Goal: Task Accomplishment & Management: Complete application form

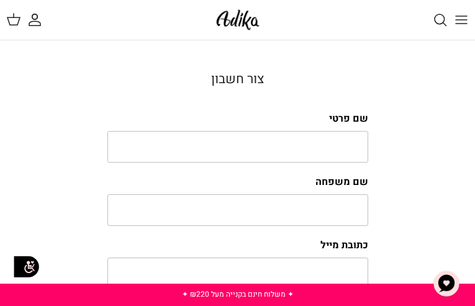
type input "IIkRBVgmEPFjigc"
type input "dDbHuzXUAMjywa"
type input "lolikifaxas84@gmail.com"
